Goal: Task Accomplishment & Management: Use online tool/utility

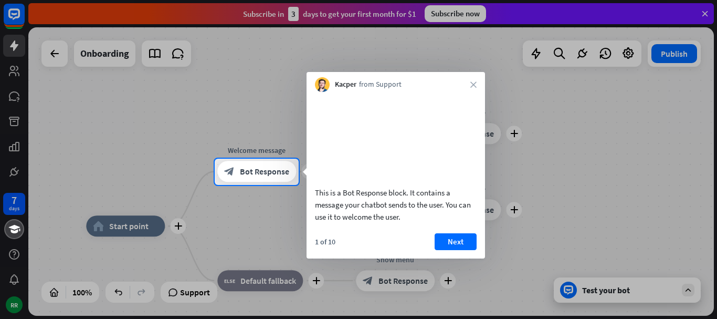
click at [709, 14] on div at bounding box center [358, 79] width 717 height 159
click at [704, 12] on div at bounding box center [358, 79] width 717 height 159
click at [464, 250] on button "Next" at bounding box center [456, 241] width 42 height 17
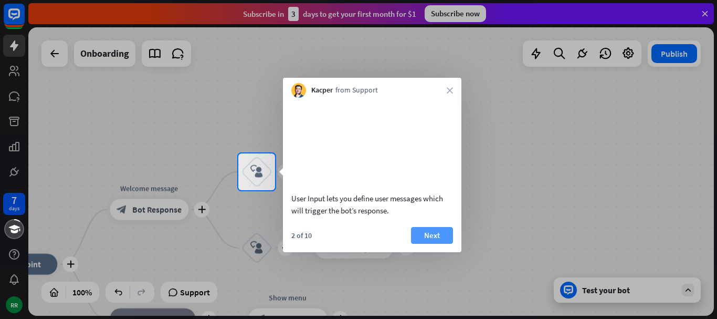
click at [427, 244] on button "Next" at bounding box center [432, 235] width 42 height 17
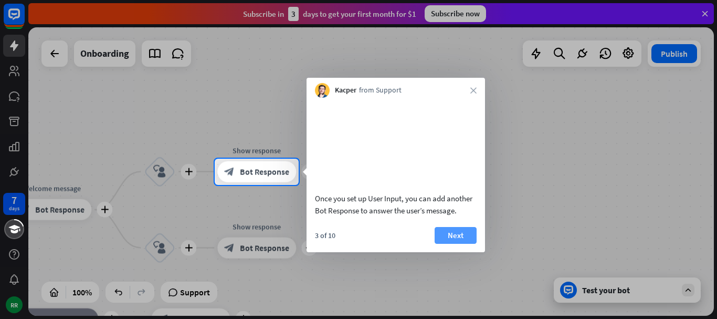
click at [461, 244] on button "Next" at bounding box center [456, 235] width 42 height 17
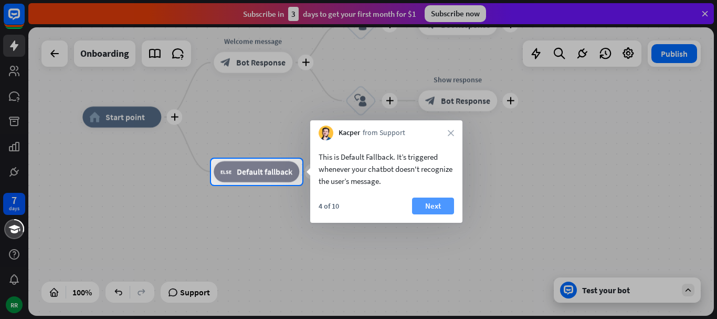
click at [437, 199] on button "Next" at bounding box center [433, 205] width 42 height 17
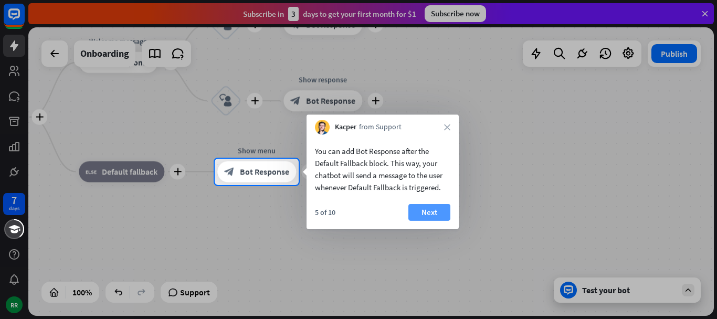
click at [424, 210] on button "Next" at bounding box center [429, 212] width 42 height 17
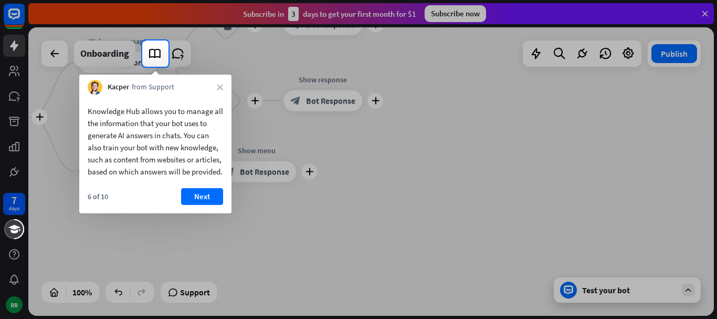
click at [213, 205] on button "Next" at bounding box center [202, 196] width 42 height 17
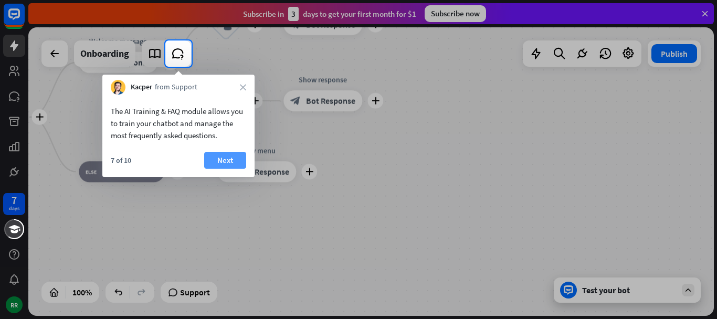
click at [217, 161] on button "Next" at bounding box center [225, 160] width 42 height 17
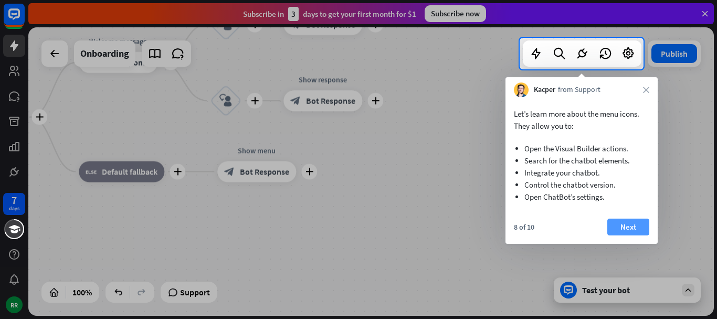
click at [633, 227] on button "Next" at bounding box center [628, 226] width 42 height 17
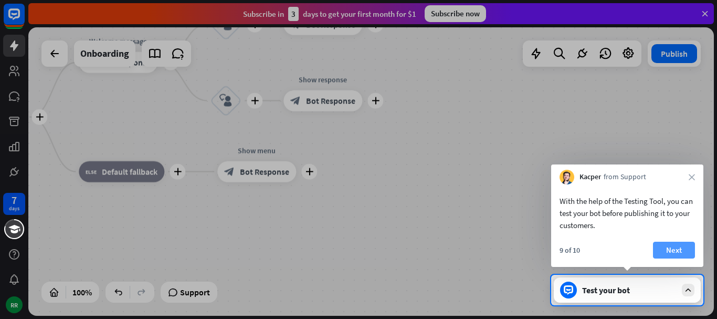
click at [672, 250] on button "Next" at bounding box center [674, 249] width 42 height 17
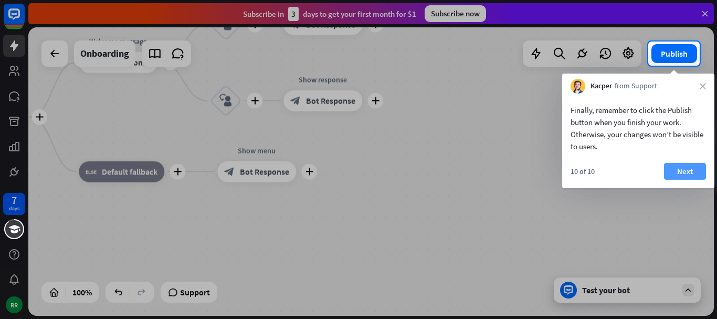
click at [698, 175] on button "Next" at bounding box center [685, 171] width 42 height 17
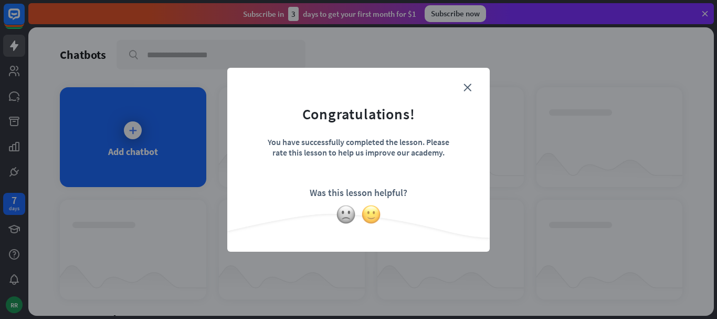
click at [373, 218] on img at bounding box center [371, 214] width 20 height 20
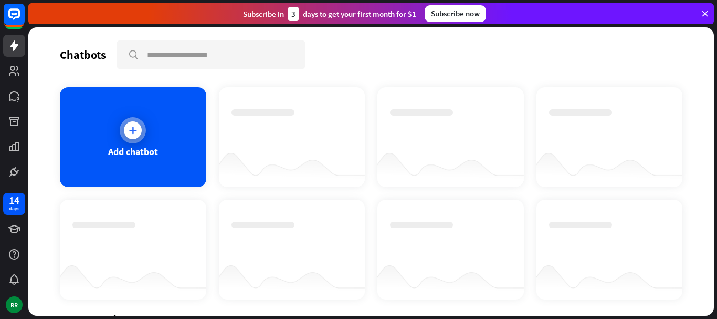
click at [133, 126] on icon at bounding box center [133, 130] width 10 height 10
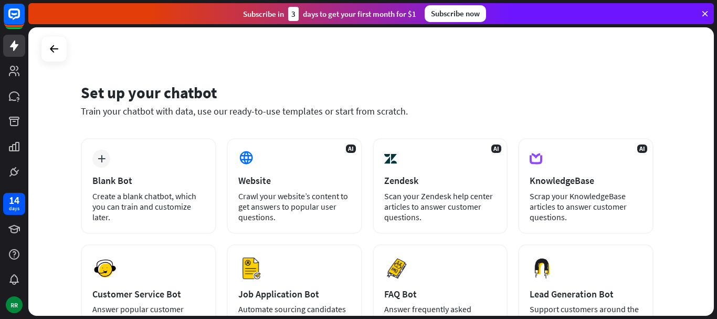
scroll to position [105, 0]
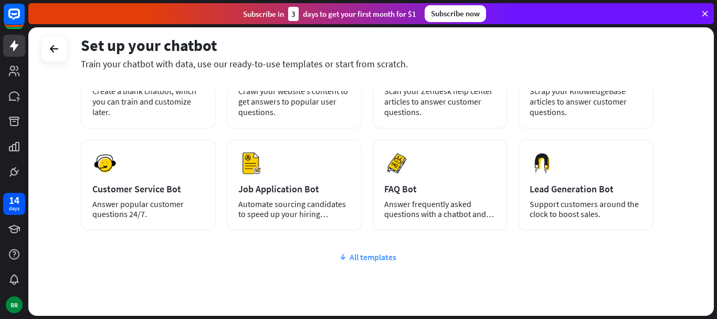
click at [382, 256] on div "All templates" at bounding box center [367, 256] width 573 height 10
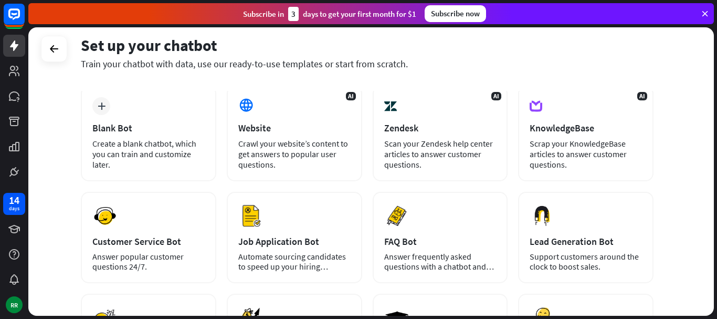
scroll to position [0, 0]
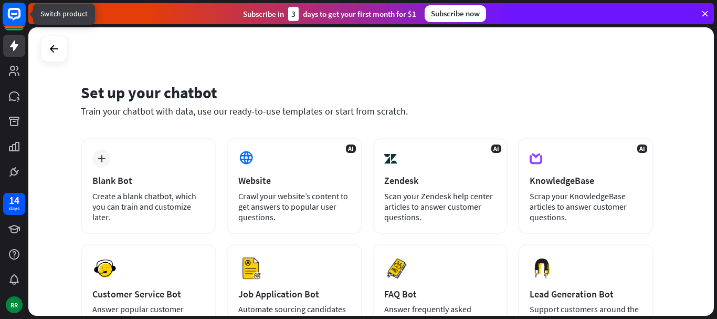
click at [19, 17] on icon at bounding box center [14, 14] width 13 height 13
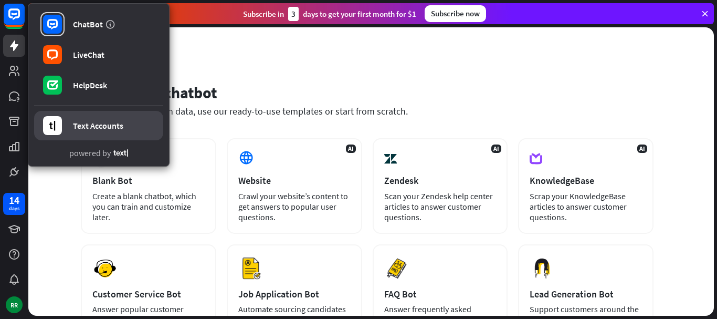
click at [110, 123] on div "Text Accounts" at bounding box center [98, 125] width 50 height 10
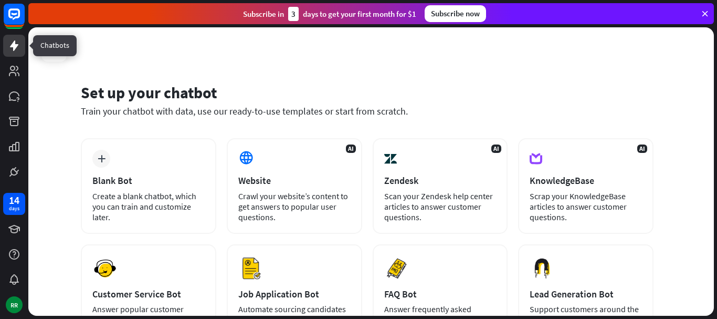
click at [9, 47] on icon at bounding box center [14, 45] width 13 height 13
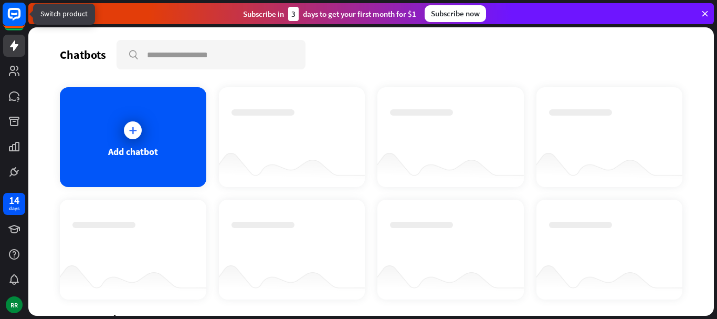
click at [20, 17] on icon at bounding box center [14, 14] width 13 height 13
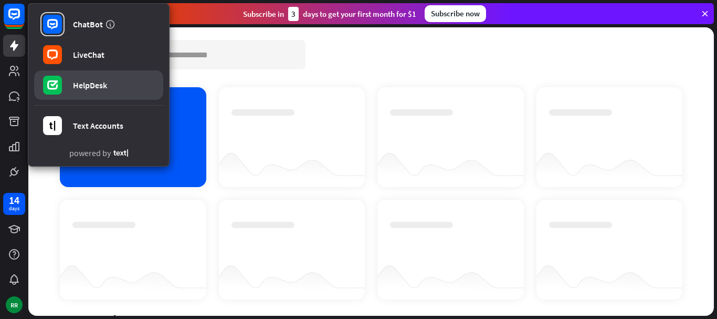
click at [92, 85] on div "HelpDesk" at bounding box center [90, 85] width 34 height 10
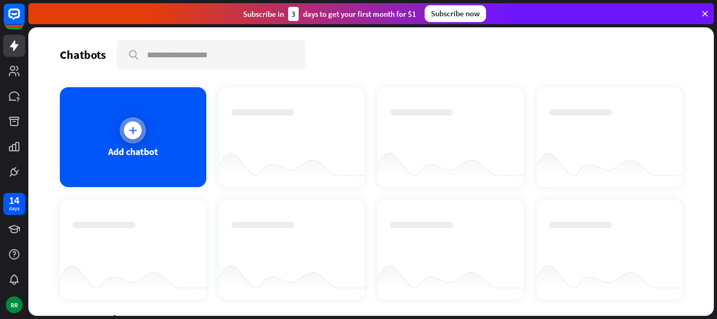
click at [138, 132] on div at bounding box center [133, 130] width 18 height 18
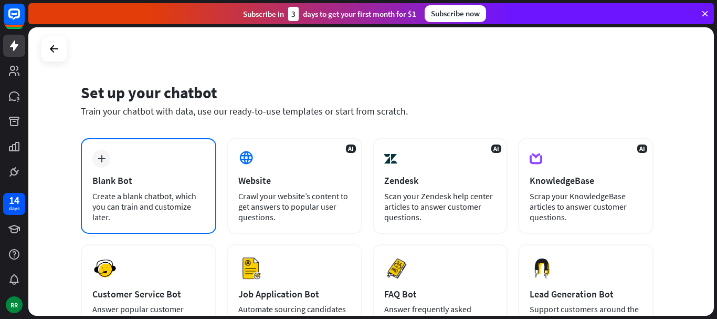
drag, startPoint x: 128, startPoint y: 212, endPoint x: 486, endPoint y: 0, distance: 416.1
click at [129, 211] on div "Create a blank chatbot, which you can train and customize later." at bounding box center [148, 206] width 112 height 31
